Goal: Book appointment/travel/reservation

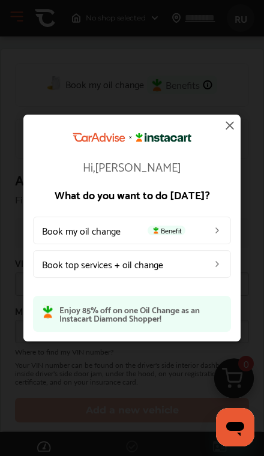
click at [188, 227] on link "Book my oil change Benefit" at bounding box center [132, 231] width 198 height 28
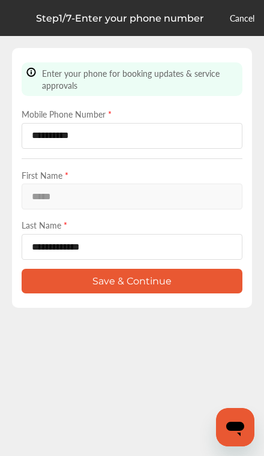
click at [190, 286] on button "Save & Continue" at bounding box center [132, 281] width 221 height 25
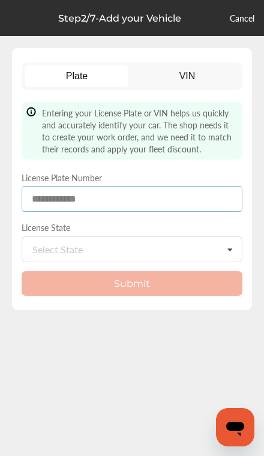
click at [159, 202] on input at bounding box center [132, 199] width 221 height 26
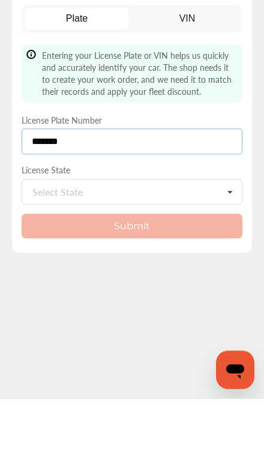
type input "*******"
click at [149, 236] on div "Select State [US_STATE] [US_STATE] [US_STATE] [US_STATE] [US_STATE] [US_STATE] …" at bounding box center [132, 249] width 221 height 26
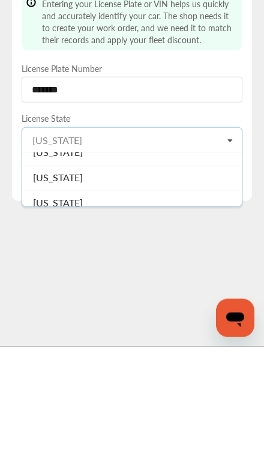
scroll to position [93, 0]
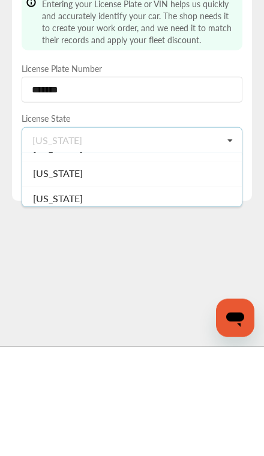
click at [80, 270] on div "[US_STATE]" at bounding box center [132, 282] width 220 height 25
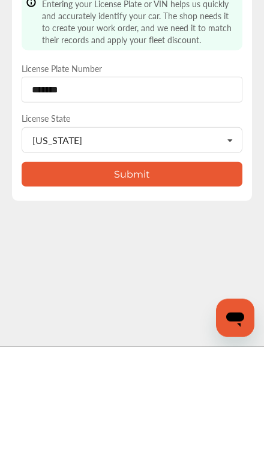
click at [197, 271] on button "Submit" at bounding box center [132, 283] width 221 height 25
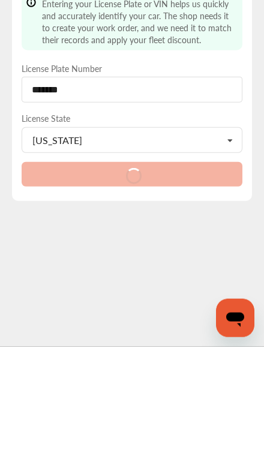
scroll to position [49, 0]
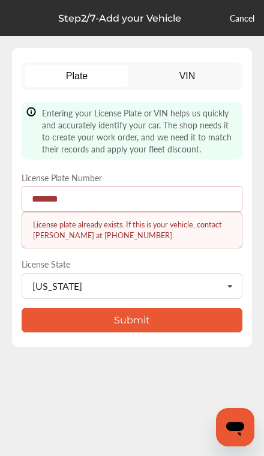
click at [236, 13] on link "Cancel" at bounding box center [242, 18] width 25 height 12
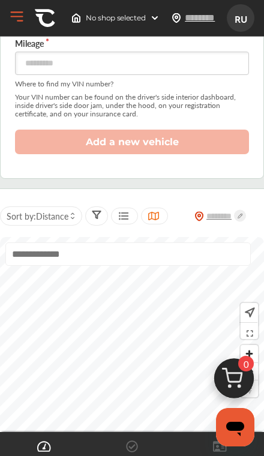
scroll to position [295, 0]
